Goal: Use online tool/utility

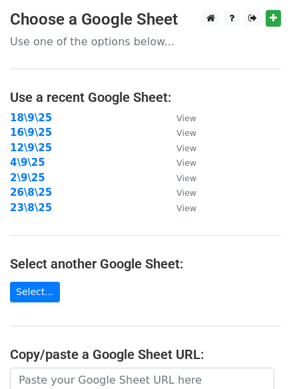
scroll to position [231, 0]
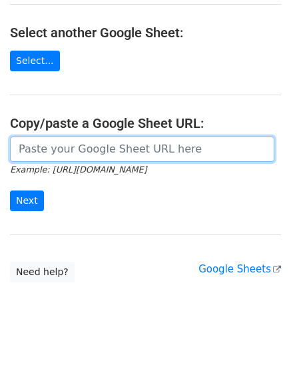
drag, startPoint x: 81, startPoint y: 155, endPoint x: 70, endPoint y: 166, distance: 16.0
click at [81, 155] on input "url" at bounding box center [142, 149] width 264 height 25
paste input "https://docs.google.com/spreadsheets/d/1L6xqkI1v4aKojuoG32rwBKX1fE3Z8O6dZNPR1l4…"
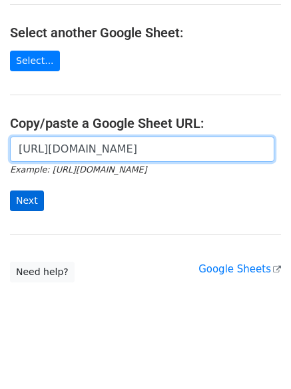
scroll to position [0, 282]
type input "https://docs.google.com/spreadsheets/d/1L6xqkI1v4aKojuoG32rwBKX1fE3Z8O6dZNPR1l4…"
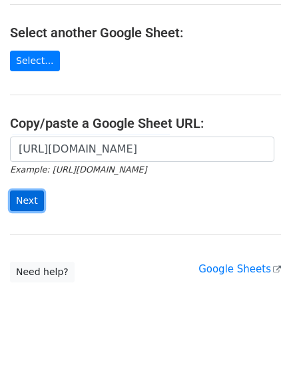
click at [29, 202] on input "Next" at bounding box center [27, 200] width 34 height 21
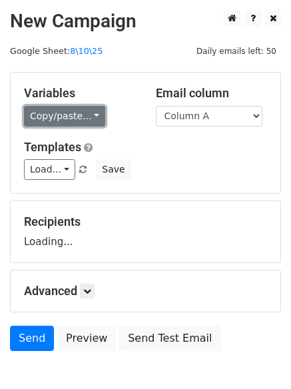
click at [63, 106] on link "Copy/paste..." at bounding box center [64, 116] width 81 height 21
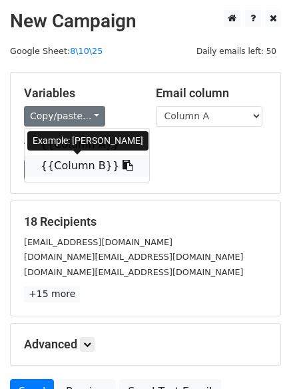
click at [76, 157] on link "{{Column B}}" at bounding box center [87, 165] width 125 height 21
